Goal: Task Accomplishment & Management: Use online tool/utility

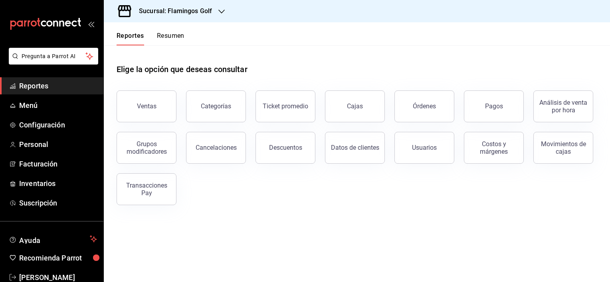
click at [140, 17] on div "Sucursal: Flamingos Golf" at bounding box center [169, 11] width 118 height 22
click at [142, 36] on div "Sabal (NAY)" at bounding box center [163, 34] width 107 height 8
click at [35, 107] on span "Menú" at bounding box center [58, 105] width 78 height 11
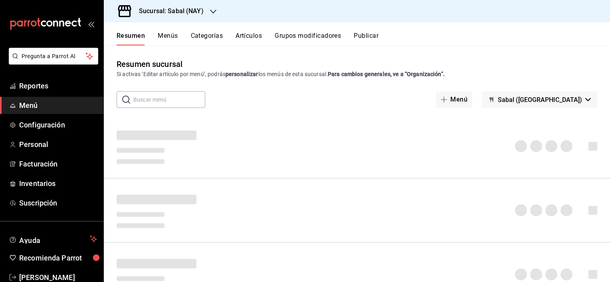
click at [251, 37] on button "Artículos" at bounding box center [248, 39] width 26 height 14
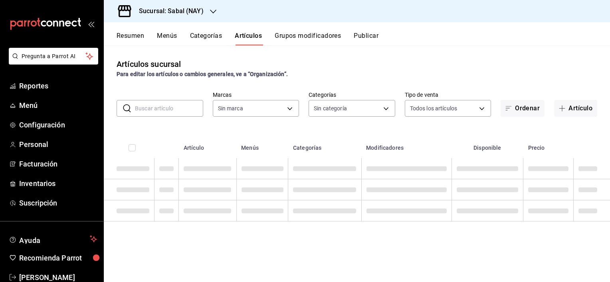
click at [180, 108] on input "text" at bounding box center [169, 109] width 68 height 16
type input "7bb9fc4a-963e-4e00-9402-9ac56289446f"
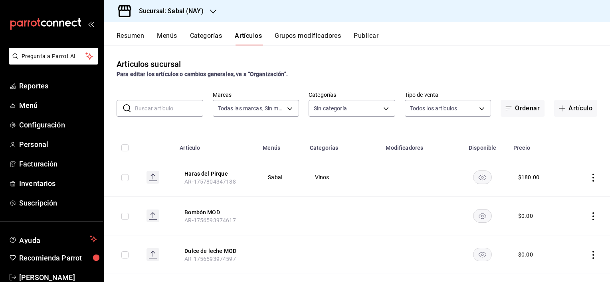
type input "a"
type input "bed2594b-a15d-4bd4-87ff-97f97ee034ef,89ba1751-3de3-413f-a6d3-d357b79ae5de,3a12d…"
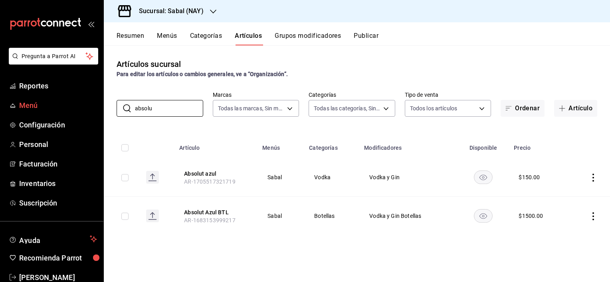
drag, startPoint x: 172, startPoint y: 112, endPoint x: 86, endPoint y: 112, distance: 86.2
click at [86, 112] on div "Pregunta a Parrot AI Reportes Menú Configuración Personal Facturación Inventari…" at bounding box center [305, 141] width 610 height 282
type input "a"
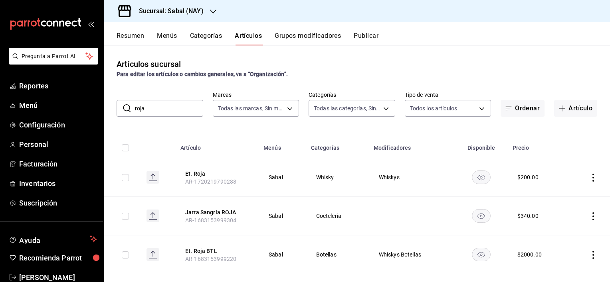
type input "roja"
click at [162, 14] on h3 "Sucursal: Sabal (NAY)" at bounding box center [167, 11] width 71 height 10
click at [139, 54] on span "Flamingos Golf" at bounding box center [129, 52] width 38 height 8
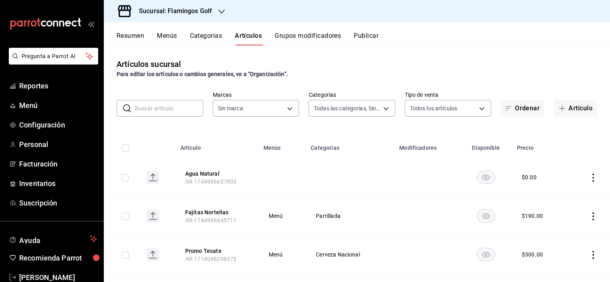
type input "3d18cb32-74c7-4b2f-aaf3-3ec25cf49638,c651a28f-a1fa-4b15-beb9-347bce366468,fe104…"
type input "fcb6ad62-2d7c-4c8d-a7b9-f3ea60482d45"
click at [45, 85] on span "Reportes" at bounding box center [58, 86] width 78 height 11
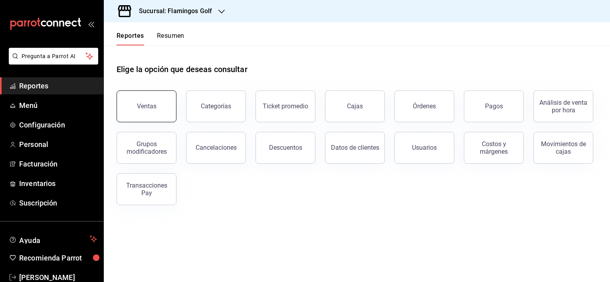
click at [155, 111] on button "Ventas" at bounding box center [146, 107] width 60 height 32
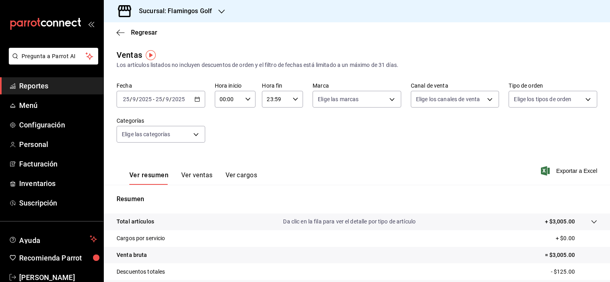
click at [192, 102] on div "[DATE] [DATE] - [DATE] [DATE]" at bounding box center [160, 99] width 89 height 17
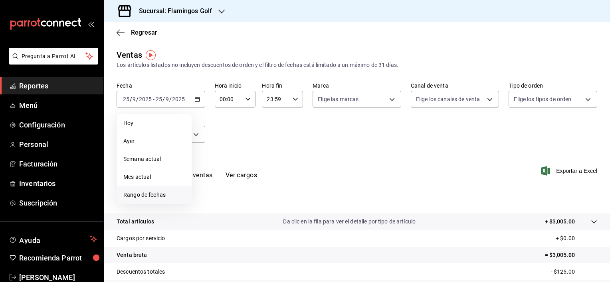
click at [154, 196] on span "Rango de fechas" at bounding box center [154, 195] width 62 height 8
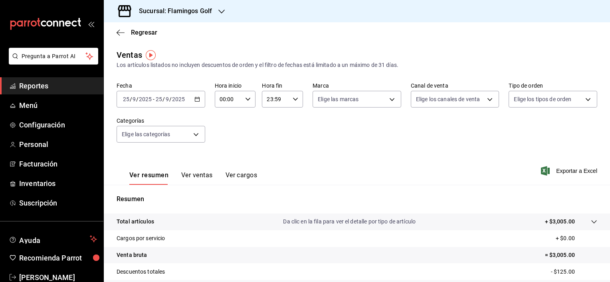
click at [367, 169] on div "Ver resumen Ver ventas Ver cargos Exportar a Excel" at bounding box center [357, 168] width 506 height 33
click at [192, 98] on div "[DATE] [DATE] - [DATE] [DATE]" at bounding box center [160, 99] width 89 height 17
drag, startPoint x: 368, startPoint y: 147, endPoint x: 120, endPoint y: 34, distance: 272.6
click at [120, 34] on icon "button" at bounding box center [120, 32] width 8 height 7
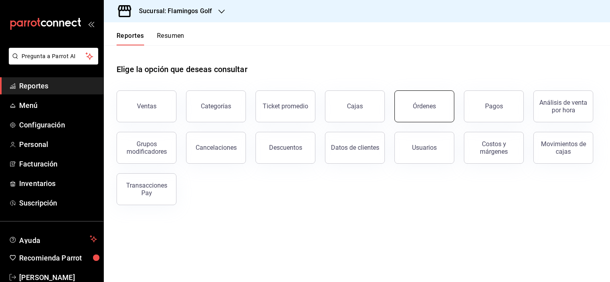
click at [428, 105] on div "Órdenes" at bounding box center [424, 107] width 23 height 8
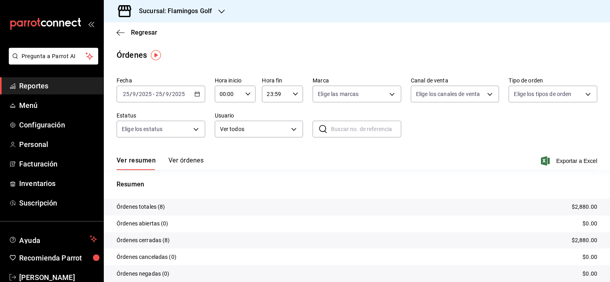
click at [195, 93] on \(Stroke\) "button" at bounding box center [197, 93] width 4 height 0
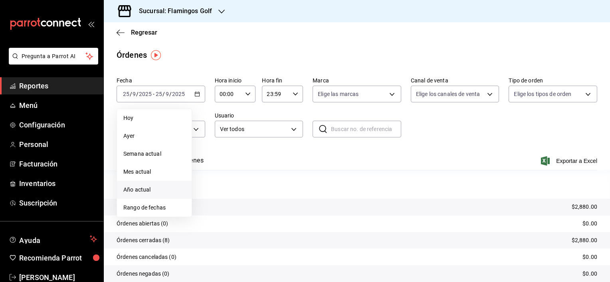
click at [141, 192] on span "Año actual" at bounding box center [154, 190] width 62 height 8
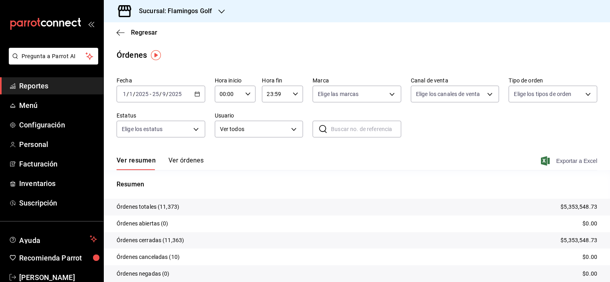
click at [564, 161] on span "Exportar a Excel" at bounding box center [569, 161] width 55 height 10
click at [39, 104] on span "Menú" at bounding box center [58, 105] width 78 height 11
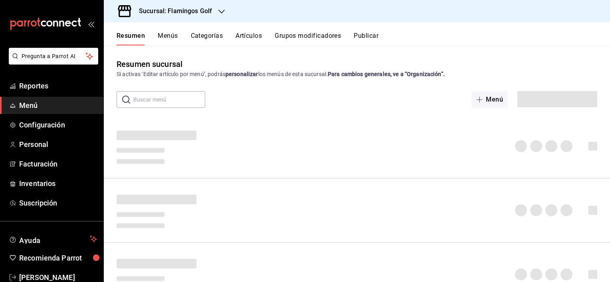
click at [255, 35] on button "Artículos" at bounding box center [248, 39] width 26 height 14
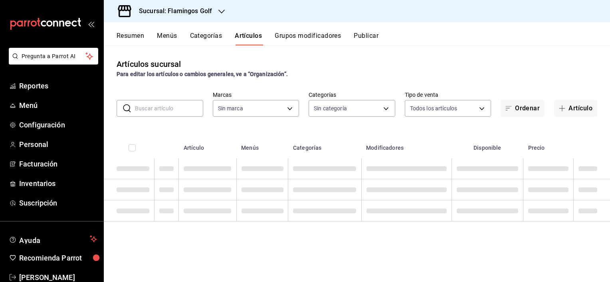
click at [180, 107] on input "text" at bounding box center [169, 109] width 68 height 16
type input "fcb6ad62-2d7c-4c8d-a7b9-f3ea60482d45"
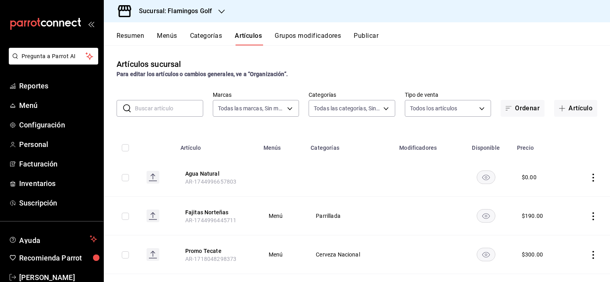
type input "3d18cb32-74c7-4b2f-aaf3-3ec25cf49638,c651a28f-a1fa-4b15-beb9-347bce366468,fe104…"
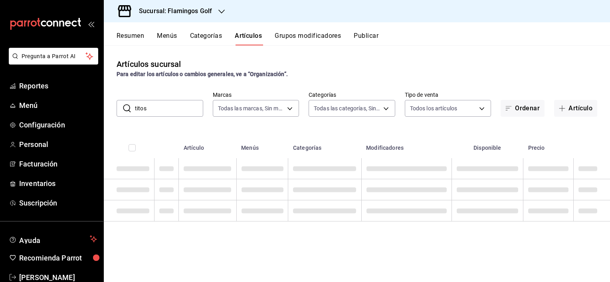
type input "titos"
